Goal: Task Accomplishment & Management: Complete application form

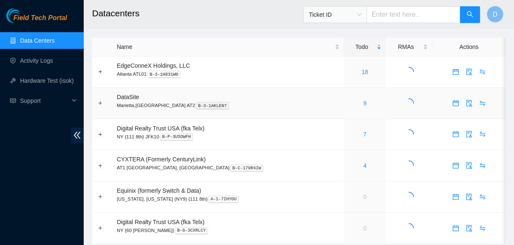
click at [349, 102] on div "9" at bounding box center [365, 103] width 33 height 9
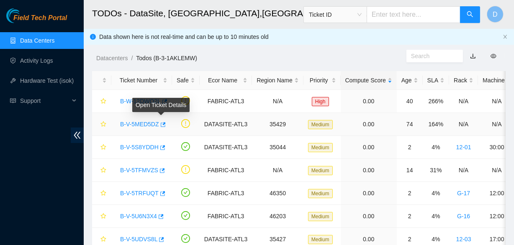
click at [141, 124] on link "B-V-5MED5DZ" at bounding box center [139, 124] width 39 height 7
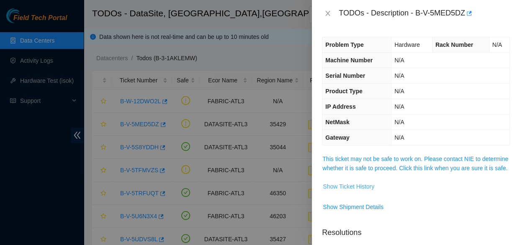
click at [356, 191] on span "Show Ticket History" at bounding box center [349, 186] width 52 height 9
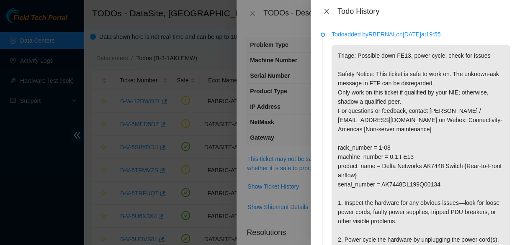
click at [329, 12] on icon "close" at bounding box center [326, 11] width 7 height 7
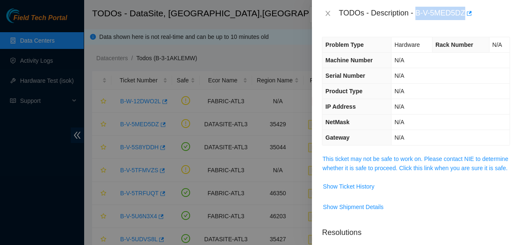
drag, startPoint x: 415, startPoint y: 13, endPoint x: 465, endPoint y: 10, distance: 49.9
click at [465, 10] on div "TODOs - Description - B-V-5MED5DZ" at bounding box center [424, 13] width 171 height 13
copy div "B-V-5MED5DZ"
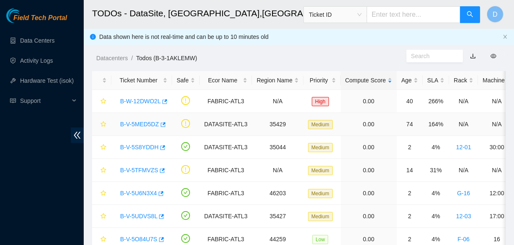
click at [142, 126] on link "B-V-5MED5DZ" at bounding box center [139, 124] width 39 height 7
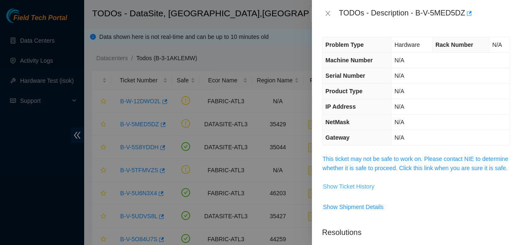
click at [355, 191] on span "Show Ticket History" at bounding box center [349, 186] width 52 height 9
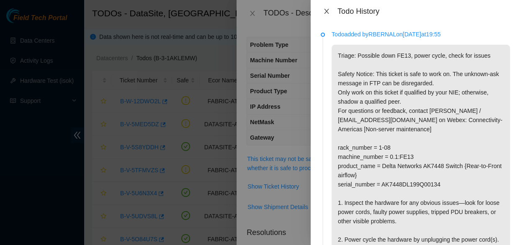
click at [325, 13] on icon "close" at bounding box center [326, 11] width 7 height 7
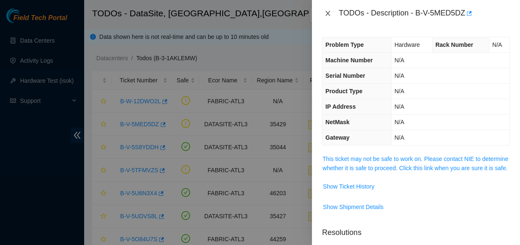
click at [325, 15] on icon "close" at bounding box center [328, 13] width 7 height 7
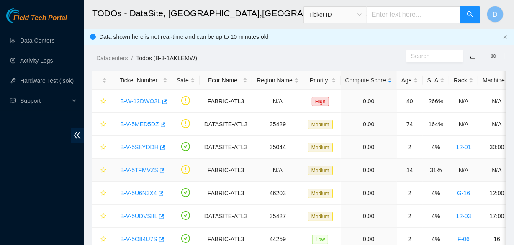
click at [137, 167] on link "B-V-5TFMVZS" at bounding box center [139, 170] width 38 height 7
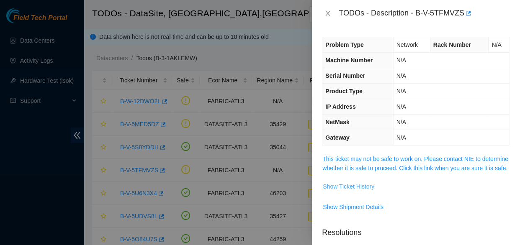
click at [358, 191] on span "Show Ticket History" at bounding box center [349, 186] width 52 height 9
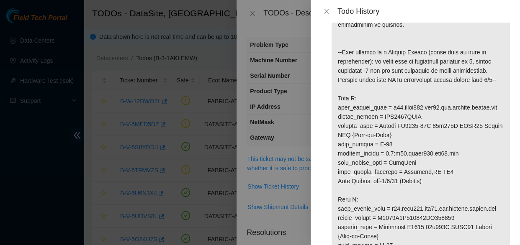
scroll to position [114, 0]
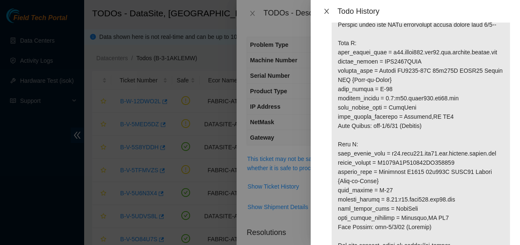
click at [322, 9] on button "Close" at bounding box center [327, 12] width 12 height 8
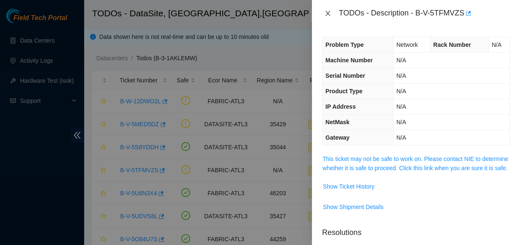
click at [326, 12] on icon "close" at bounding box center [328, 13] width 7 height 7
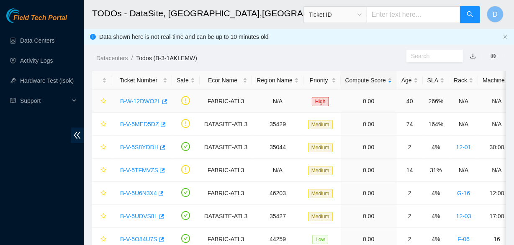
click at [138, 100] on link "B-W-12DWO2L" at bounding box center [140, 101] width 41 height 7
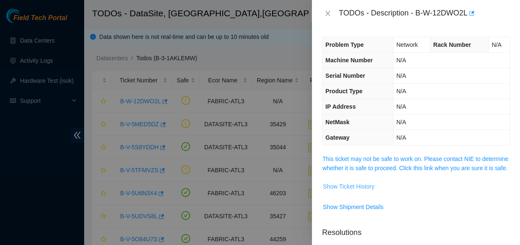
click at [360, 191] on span "Show Ticket History" at bounding box center [349, 186] width 52 height 9
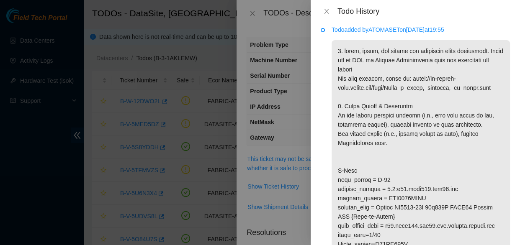
scroll to position [0, 0]
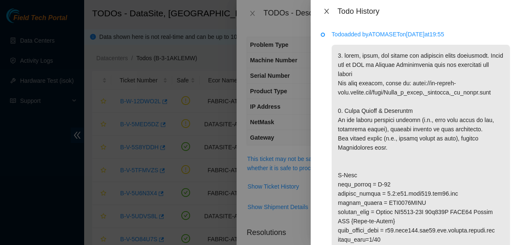
click at [325, 11] on icon "close" at bounding box center [326, 11] width 7 height 7
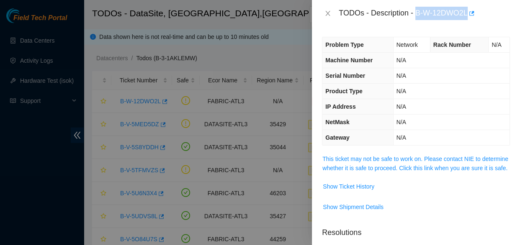
drag, startPoint x: 415, startPoint y: 14, endPoint x: 467, endPoint y: 10, distance: 52.5
click at [467, 10] on div "TODOs - Description - B-W-12DWO2L" at bounding box center [424, 13] width 171 height 13
copy div "B-W-12DWO2L"
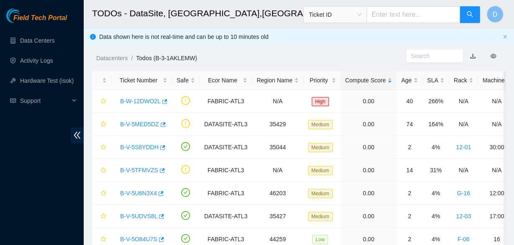
click at [308, 47] on div "Datacenters / Todos (B-3-1AKLEMW) /" at bounding box center [245, 39] width 323 height 47
drag, startPoint x: 317, startPoint y: 62, endPoint x: 364, endPoint y: 59, distance: 47.4
click at [317, 62] on ol "Datacenters / Todos (B-3-1AKLEMW) /" at bounding box center [251, 58] width 310 height 9
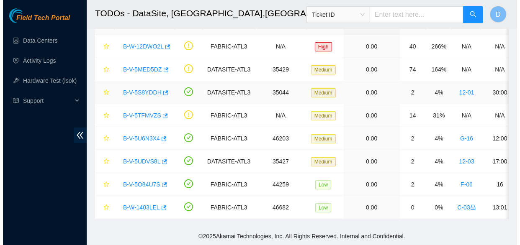
scroll to position [60, 0]
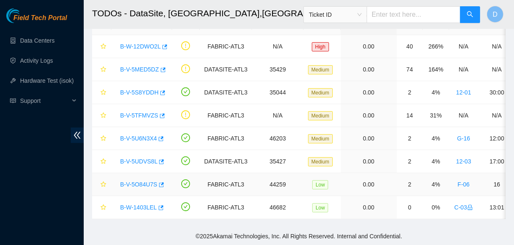
click at [140, 181] on link "B-V-5O84U7S" at bounding box center [138, 184] width 37 height 7
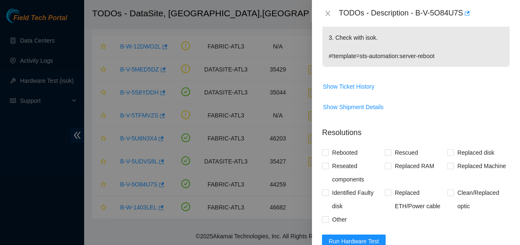
scroll to position [266, 0]
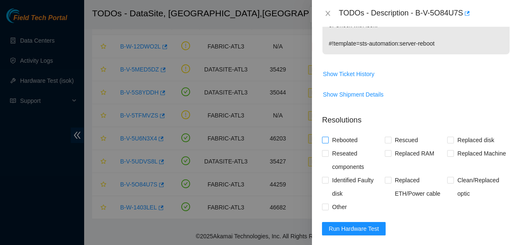
click at [323, 143] on input "Rebooted" at bounding box center [325, 140] width 6 height 6
checkbox input "true"
click at [327, 210] on input "Other" at bounding box center [325, 207] width 6 height 6
checkbox input "true"
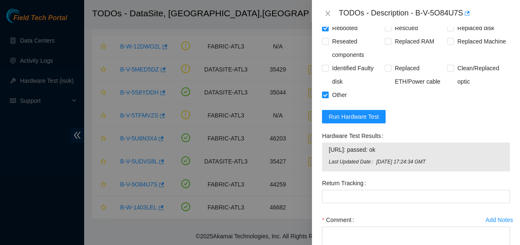
scroll to position [381, 0]
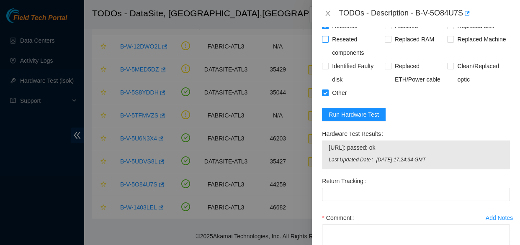
click at [330, 46] on span "Reseated components" at bounding box center [357, 46] width 56 height 27
click at [328, 42] on input "Reseated components" at bounding box center [325, 39] width 6 height 6
checkbox input "true"
click at [372, 119] on span "Run Hardware Test" at bounding box center [354, 114] width 50 height 9
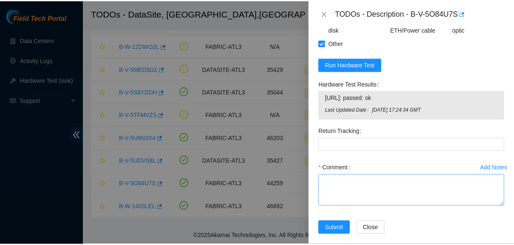
scroll to position [448, 0]
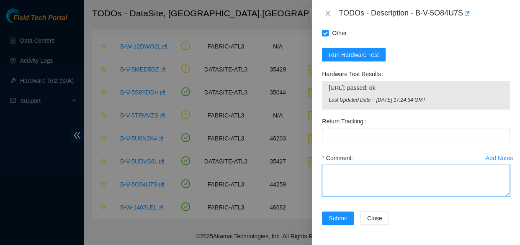
click at [366, 183] on textarea "Comment" at bounding box center [416, 181] width 188 height 32
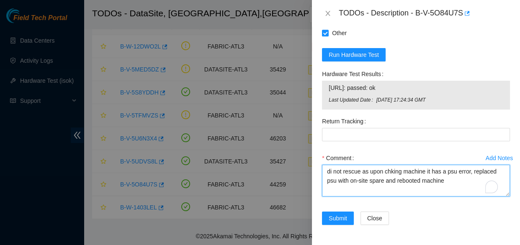
click at [332, 174] on textarea "di not rescue as upon chking machine it has a psu error, replaced psu with on-s…" at bounding box center [416, 181] width 188 height 32
click at [359, 172] on textarea "did not rescue as upon chking machine it has a psu error, replaced psu with on-…" at bounding box center [416, 181] width 188 height 32
click at [364, 172] on textarea "did not rescue as upon chking machine it has a psu error, replaced psu with on-…" at bounding box center [416, 181] width 188 height 32
click at [450, 173] on textarea "did not rescue machine, as upon chking machine it has a psu error, replaced psu…" at bounding box center [416, 181] width 188 height 32
click at [452, 173] on textarea "did not rescue machine, as upon chking machine it has a psu error, replaced psu…" at bounding box center [416, 181] width 188 height 32
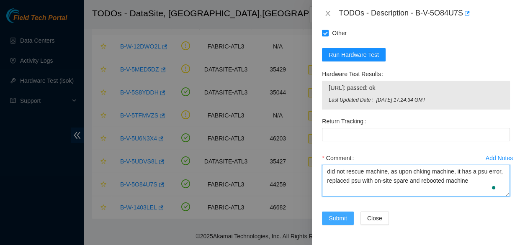
type textarea "did not rescue machine, as upon chking machine, it has a psu error, replaced ps…"
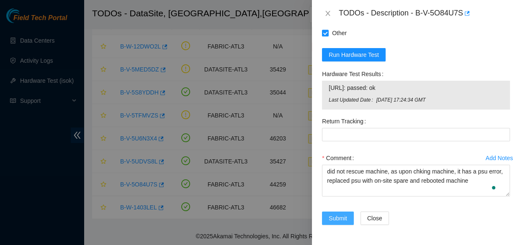
click at [345, 219] on span "Submit" at bounding box center [338, 218] width 18 height 9
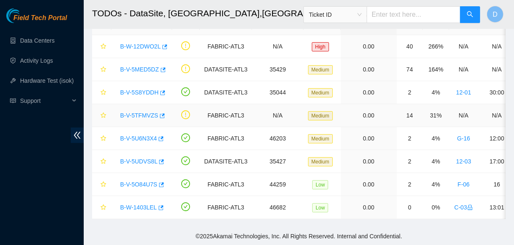
scroll to position [276, 0]
drag, startPoint x: 374, startPoint y: 115, endPoint x: 149, endPoint y: 224, distance: 249.8
click at [142, 226] on main "TODOs - DataSite, Marietta,GA AT2 Ticket ID D Data shown here is not real-time …" at bounding box center [299, 86] width 430 height 283
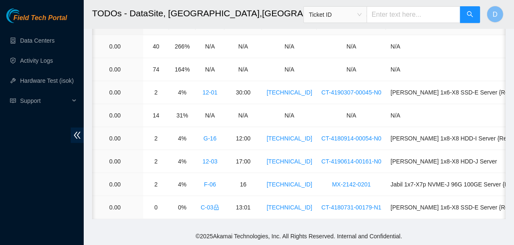
scroll to position [0, 0]
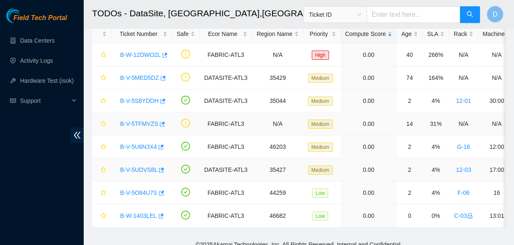
scroll to position [60, 0]
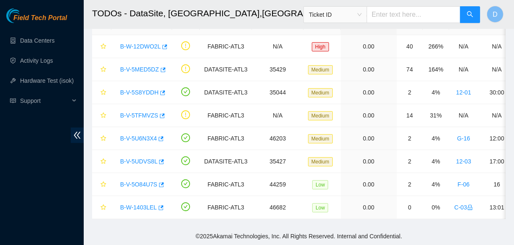
drag, startPoint x: 273, startPoint y: 18, endPoint x: 278, endPoint y: 19, distance: 4.6
click at [273, 18] on h2 "TODOs - DataSite, [GEOGRAPHIC_DATA],[GEOGRAPHIC_DATA] AT2" at bounding box center [266, 13] width 348 height 27
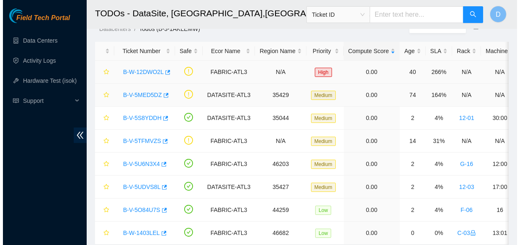
scroll to position [60, 0]
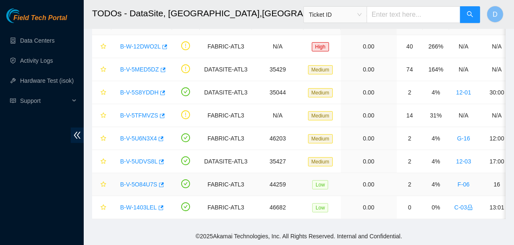
click at [139, 181] on link "B-V-5O84U7S" at bounding box center [138, 184] width 37 height 7
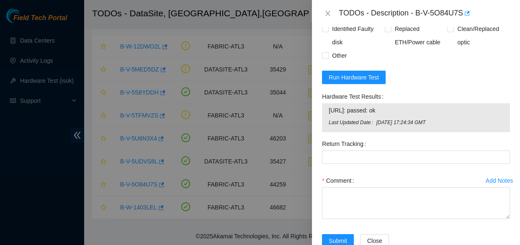
scroll to position [448, 0]
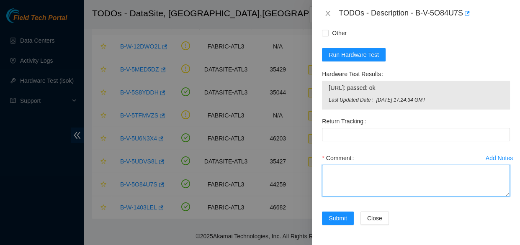
click at [359, 184] on textarea "Comment" at bounding box center [416, 181] width 188 height 32
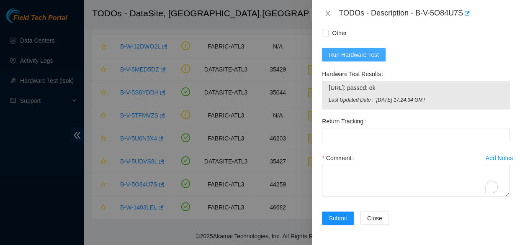
click at [353, 56] on span "Run Hardware Test" at bounding box center [354, 54] width 50 height 9
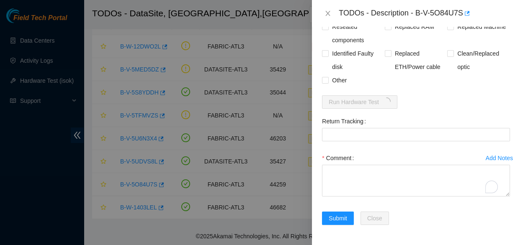
scroll to position [402, 0]
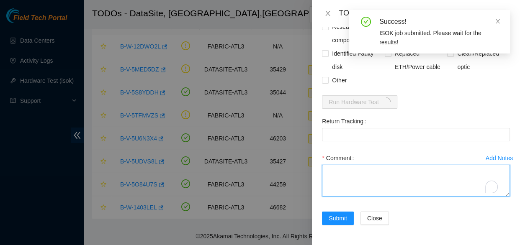
click at [363, 185] on textarea "Comment" at bounding box center [416, 181] width 188 height 32
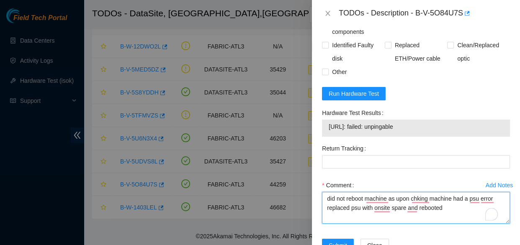
drag, startPoint x: 448, startPoint y: 218, endPoint x: 310, endPoint y: 209, distance: 138.5
click at [310, 209] on div "TODOs - Description - B-V-5O84U7S Problem Type Hardware Sub Type Tier 1 Rack Nu…" at bounding box center [260, 122] width 520 height 245
type textarea "did not reboot machine as upon chking machine had a psu error replaced psu with…"
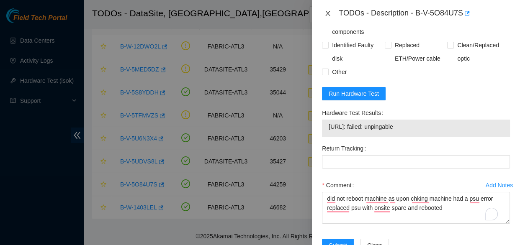
click at [328, 15] on icon "close" at bounding box center [328, 13] width 7 height 7
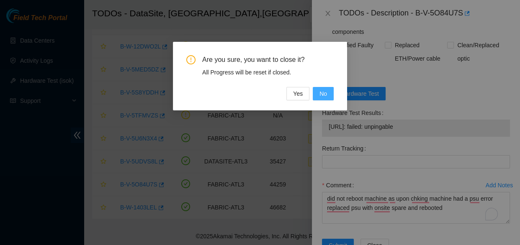
click at [320, 95] on span "No" at bounding box center [323, 93] width 8 height 9
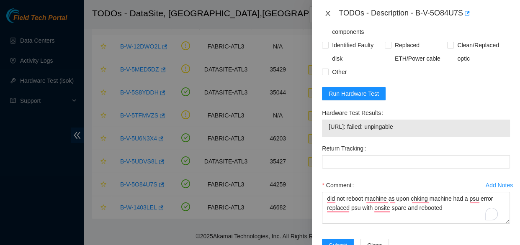
click at [330, 12] on icon "close" at bounding box center [328, 13] width 7 height 7
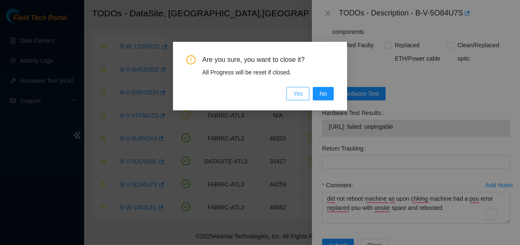
click at [301, 94] on span "Yes" at bounding box center [298, 93] width 10 height 9
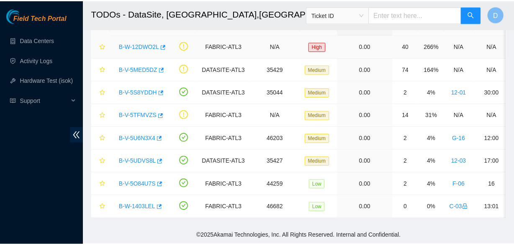
scroll to position [240, 0]
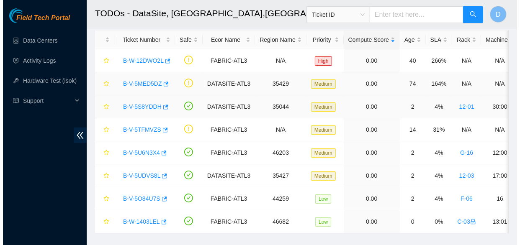
scroll to position [60, 0]
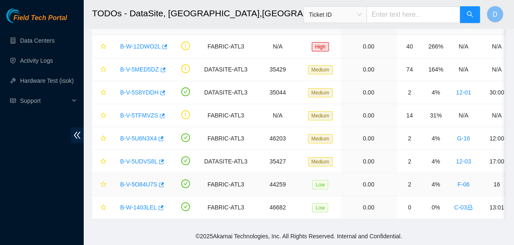
click at [134, 181] on link "B-V-5O84U7S" at bounding box center [138, 184] width 37 height 7
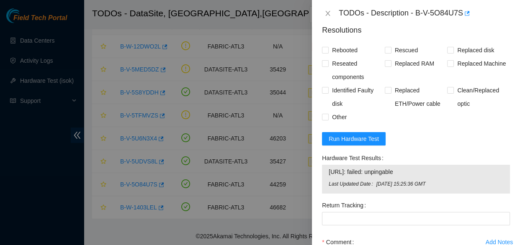
scroll to position [381, 0]
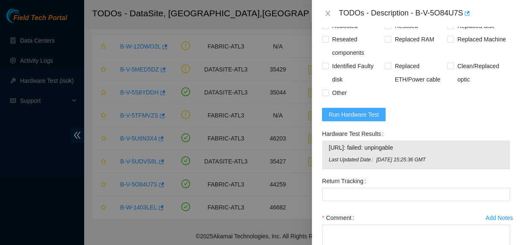
click at [339, 119] on span "Run Hardware Test" at bounding box center [354, 114] width 50 height 9
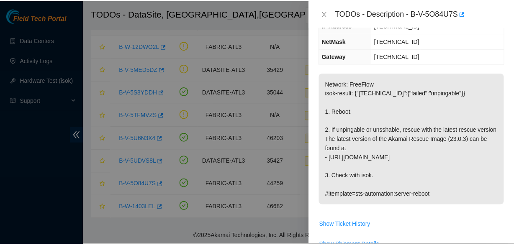
scroll to position [0, 0]
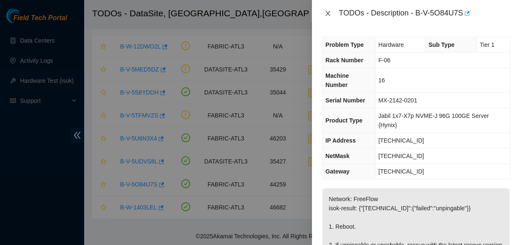
click at [329, 11] on icon "close" at bounding box center [328, 13] width 7 height 7
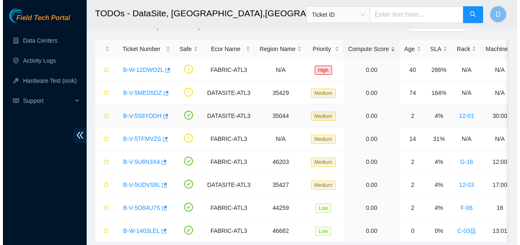
scroll to position [60, 0]
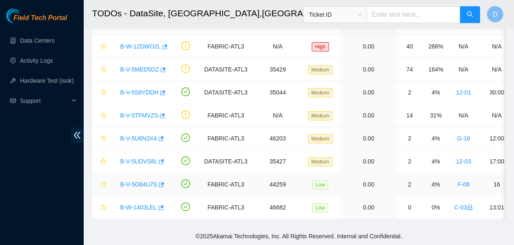
click at [129, 181] on link "B-V-5O84U7S" at bounding box center [138, 184] width 37 height 7
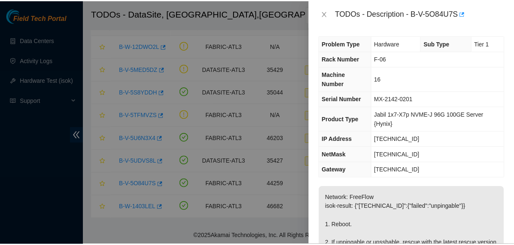
scroll to position [0, 0]
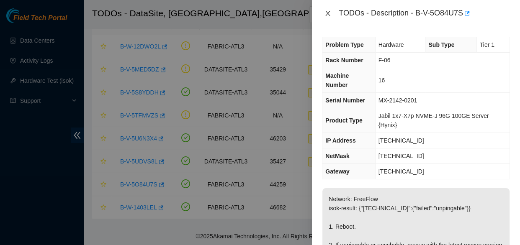
click at [327, 10] on icon "close" at bounding box center [328, 13] width 7 height 7
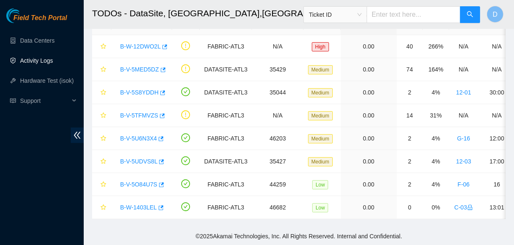
click at [27, 64] on link "Activity Logs" at bounding box center [36, 60] width 33 height 7
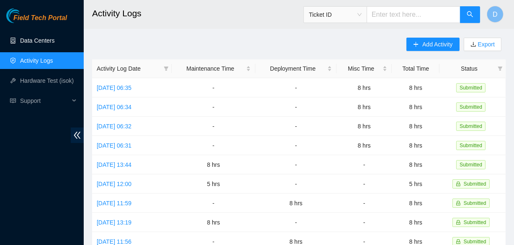
click at [38, 41] on link "Data Centers" at bounding box center [37, 40] width 34 height 7
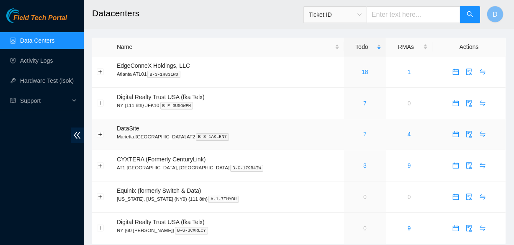
click at [363, 136] on link "7" at bounding box center [364, 134] width 3 height 7
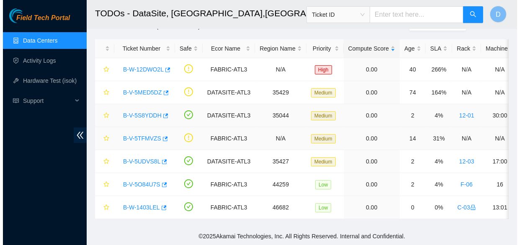
scroll to position [37, 0]
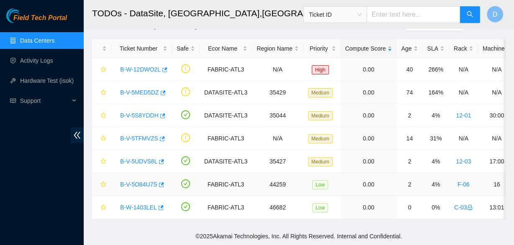
click at [138, 181] on link "B-V-5O84U7S" at bounding box center [138, 184] width 37 height 7
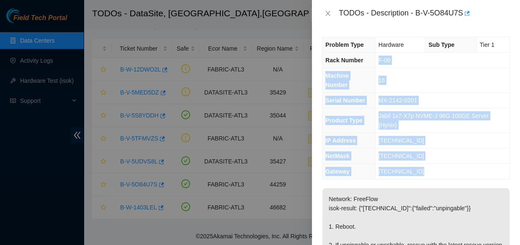
drag, startPoint x: 419, startPoint y: 172, endPoint x: 379, endPoint y: 61, distance: 117.5
click at [379, 61] on tbody "Problem Type Hardware Sub Type Tier 1 Rack Number F-06 Machine Number 16 Serial…" at bounding box center [415, 108] width 187 height 142
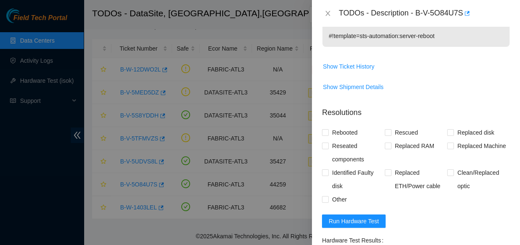
scroll to position [419, 0]
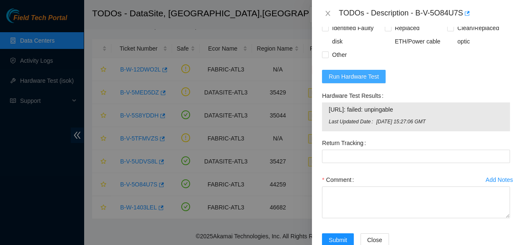
click at [352, 81] on span "Run Hardware Test" at bounding box center [354, 76] width 50 height 9
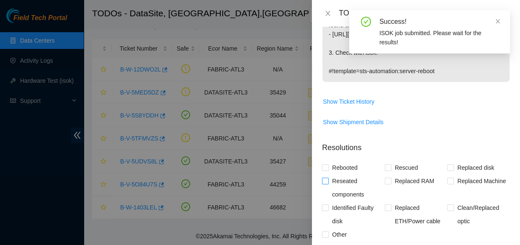
scroll to position [249, 0]
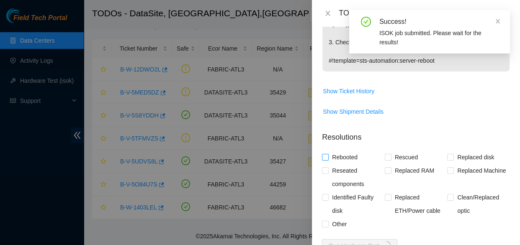
click at [327, 160] on input "Rebooted" at bounding box center [325, 157] width 6 height 6
checkbox input "true"
click at [386, 160] on input "Rescued" at bounding box center [388, 157] width 6 height 6
checkbox input "true"
click at [325, 173] on input "Reseated components" at bounding box center [325, 170] width 6 height 6
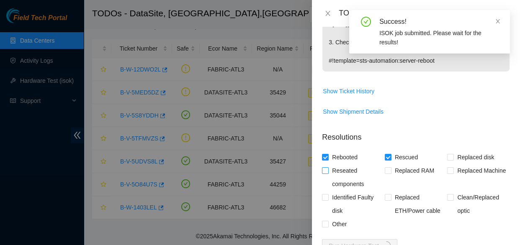
checkbox input "true"
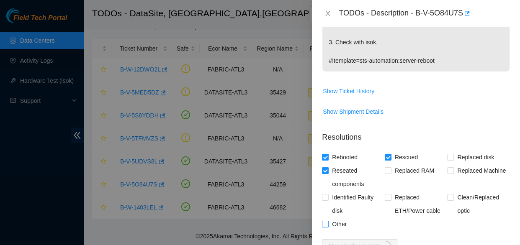
click at [328, 228] on span at bounding box center [325, 224] width 7 height 7
click at [328, 227] on input "Other" at bounding box center [325, 224] width 6 height 6
checkbox input "true"
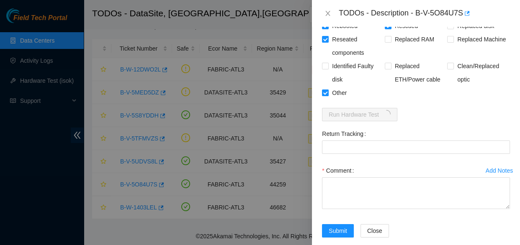
scroll to position [402, 0]
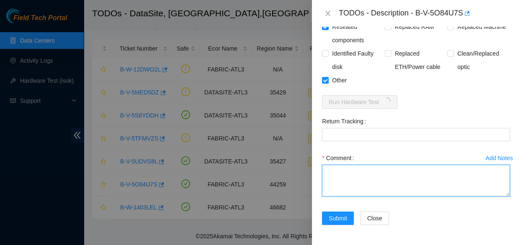
click at [343, 176] on textarea "Comment" at bounding box center [416, 181] width 188 height 32
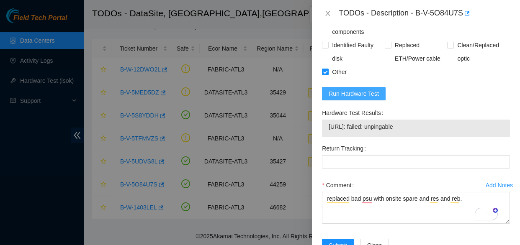
click at [371, 98] on span "Run Hardware Test" at bounding box center [354, 93] width 50 height 9
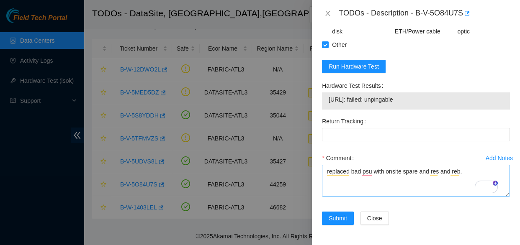
scroll to position [443, 0]
click at [359, 62] on span "Run Hardware Test" at bounding box center [354, 66] width 50 height 9
click at [352, 62] on span "Run Hardware Test" at bounding box center [354, 66] width 50 height 9
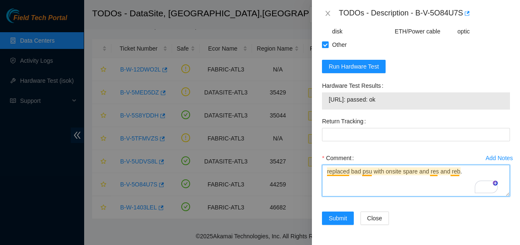
click at [459, 167] on textarea "replaced bad psu with onsite spare and res and reb." at bounding box center [416, 181] width 188 height 32
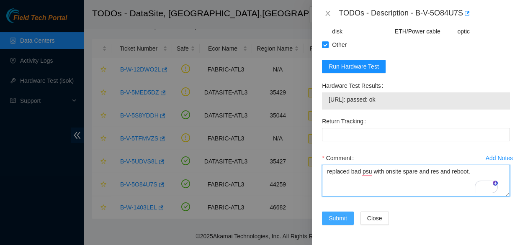
type textarea "replaced bad psu with onsite spare and res and reboot."
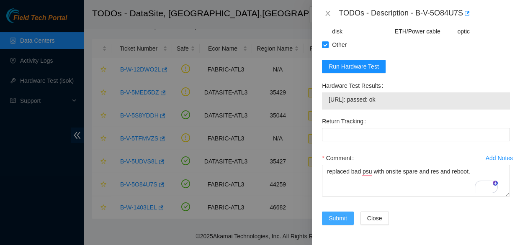
click at [343, 216] on span "Submit" at bounding box center [338, 218] width 18 height 9
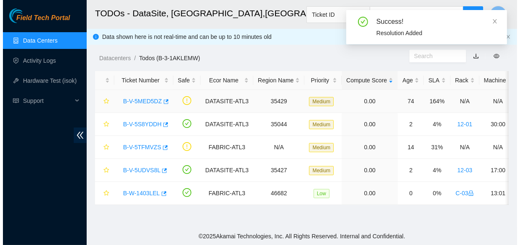
scroll to position [0, 0]
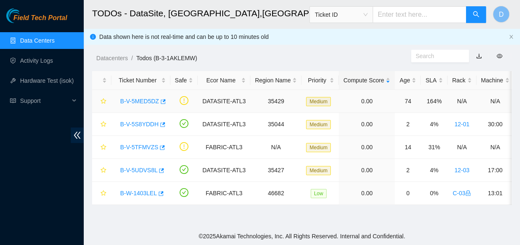
click at [142, 100] on link "B-V-5MED5DZ" at bounding box center [139, 101] width 39 height 7
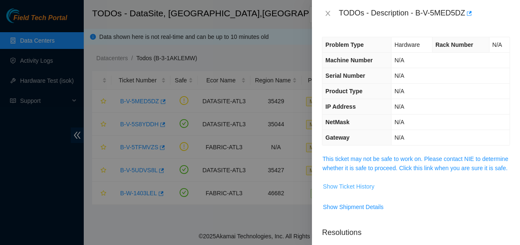
click at [360, 191] on span "Show Ticket History" at bounding box center [349, 186] width 52 height 9
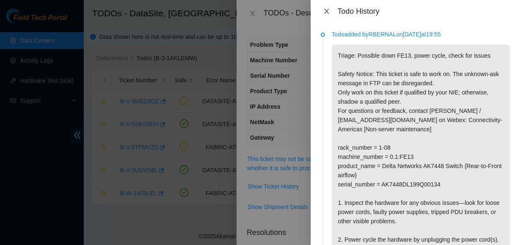
click at [327, 11] on icon "close" at bounding box center [326, 11] width 7 height 7
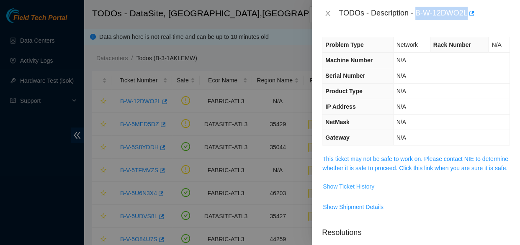
click at [355, 191] on span "Show Ticket History" at bounding box center [349, 186] width 52 height 9
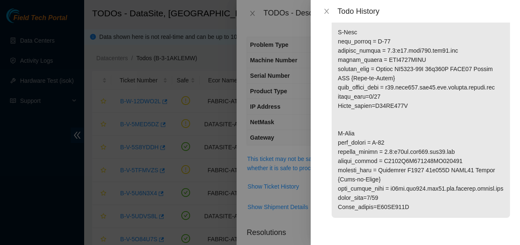
scroll to position [152, 0]
click at [329, 10] on icon "close" at bounding box center [326, 11] width 7 height 7
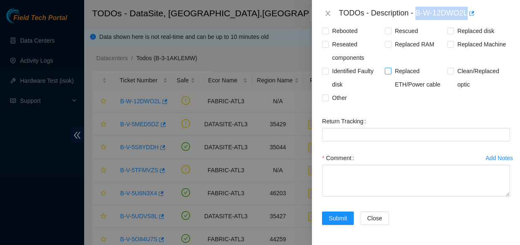
scroll to position [230, 0]
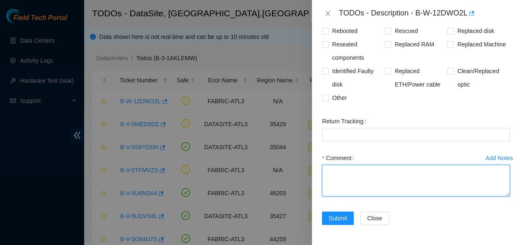
click at [359, 185] on textarea "Comment" at bounding box center [416, 181] width 188 height 32
paste textarea "You [DATE] 11:03 AM • morning team working B-W-12DWO2L path cleaned and optic r…"
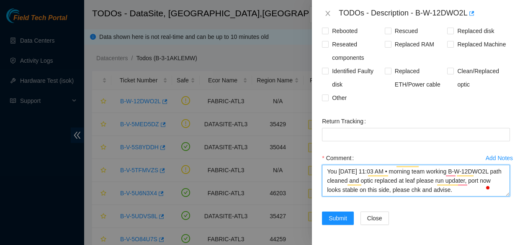
scroll to position [0, 0]
paste textarea "[PERSON_NAME] [DATE] 12:04 PM • looks to be all set here as well! I will update…"
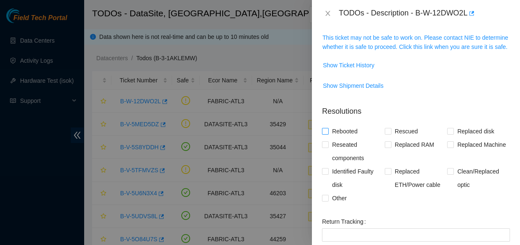
type textarea "You [DATE] 11:03 AM • morning team working B-W-12DWO2L path cleaned and optic r…"
drag, startPoint x: 325, startPoint y: 139, endPoint x: 340, endPoint y: 145, distance: 15.8
click at [326, 134] on input "Rebooted" at bounding box center [325, 131] width 6 height 6
click at [325, 134] on input "Rebooted" at bounding box center [325, 131] width 6 height 6
checkbox input "false"
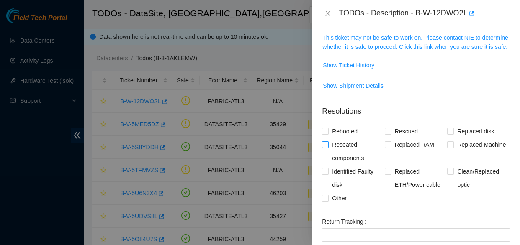
click at [327, 147] on input "Reseated components" at bounding box center [325, 145] width 6 height 6
checkbox input "true"
click at [450, 175] on span at bounding box center [450, 171] width 7 height 7
click at [450, 174] on input "Clean/Replaced optic" at bounding box center [450, 171] width 6 height 6
checkbox input "true"
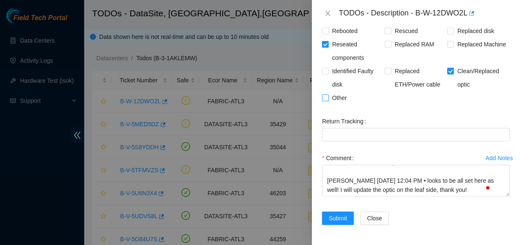
click at [325, 95] on input "Other" at bounding box center [325, 98] width 6 height 6
checkbox input "true"
click at [333, 214] on span "Submit" at bounding box center [338, 218] width 18 height 9
